Goal: Information Seeking & Learning: Check status

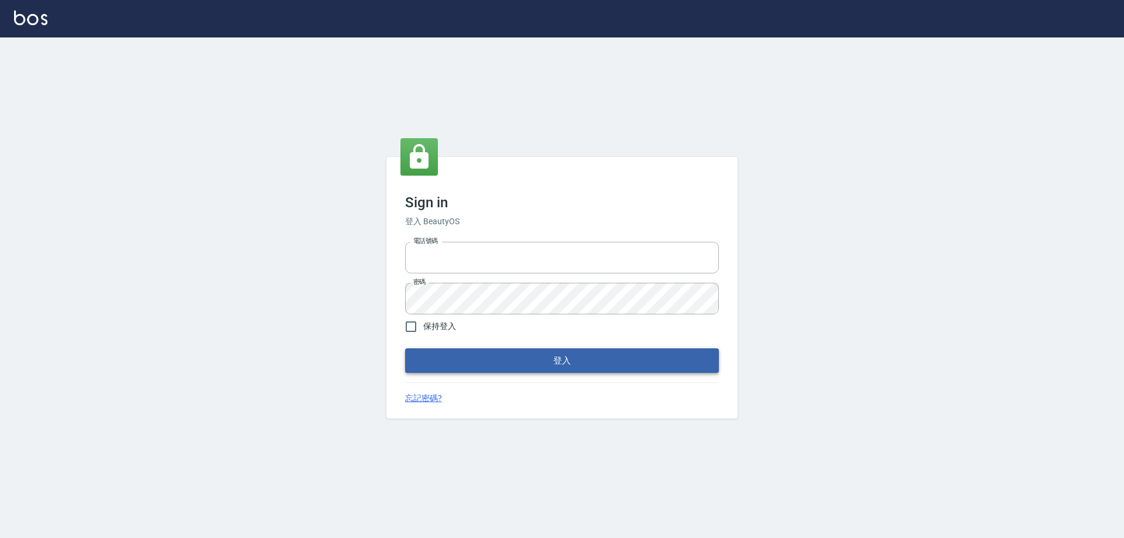
type input "0426657991"
click at [498, 351] on button "登入" at bounding box center [562, 360] width 314 height 25
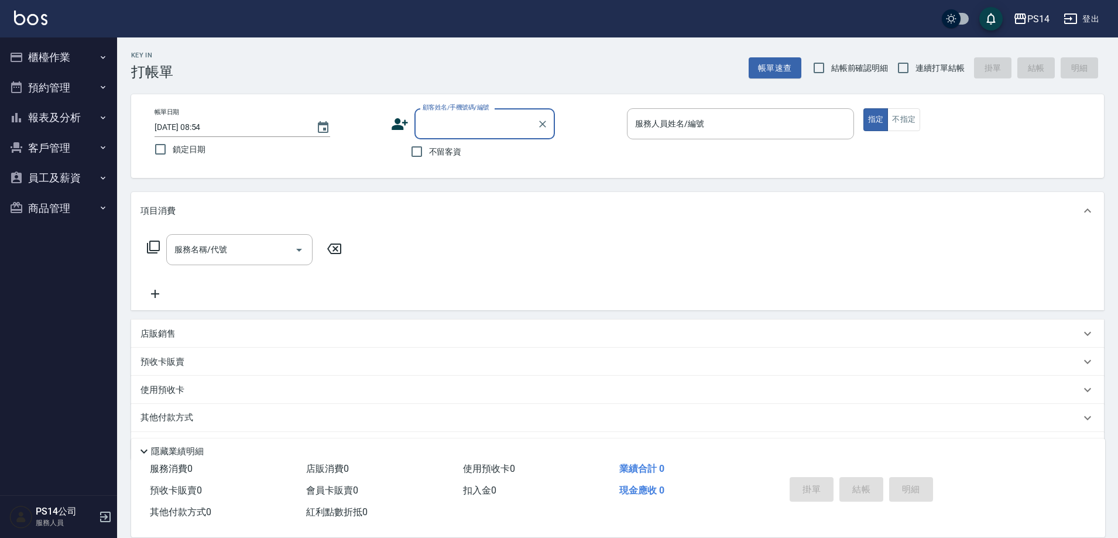
click at [77, 121] on button "報表及分析" at bounding box center [59, 117] width 108 height 30
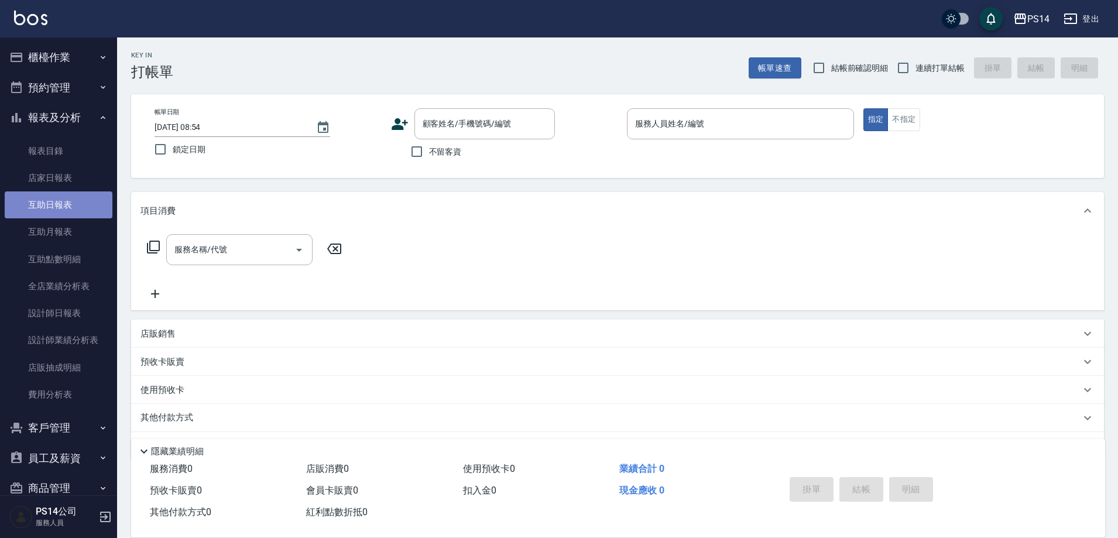
click at [78, 207] on link "互助日報表" at bounding box center [59, 204] width 108 height 27
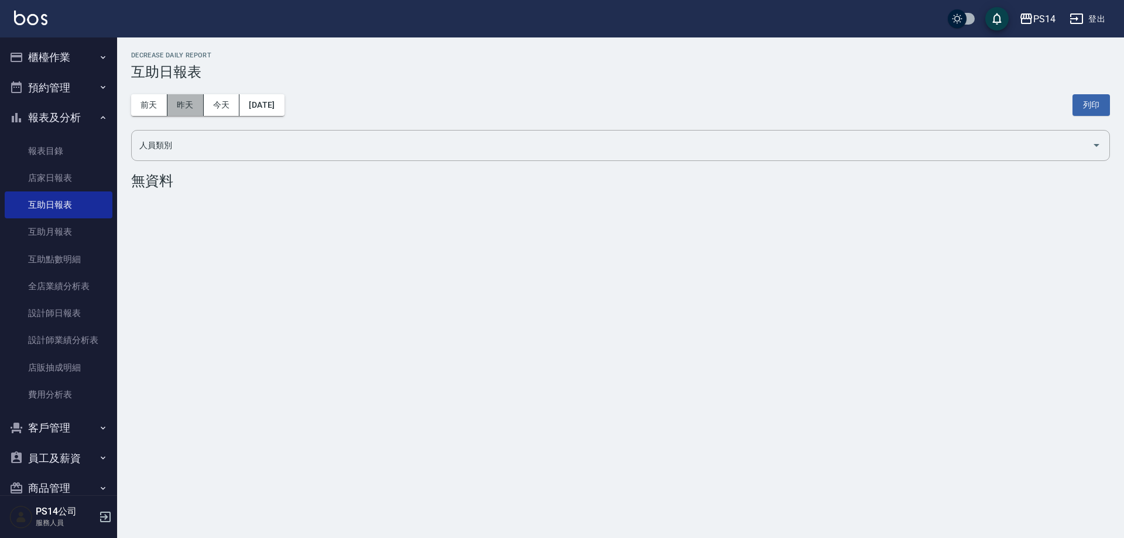
click at [185, 108] on button "昨天" at bounding box center [185, 105] width 36 height 22
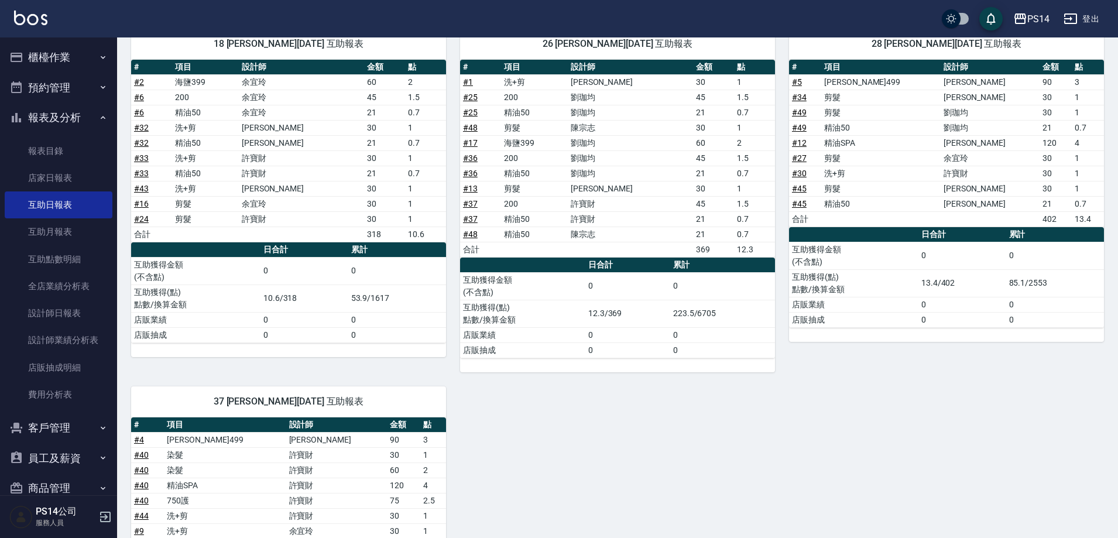
scroll to position [606, 0]
